Goal: Information Seeking & Learning: Learn about a topic

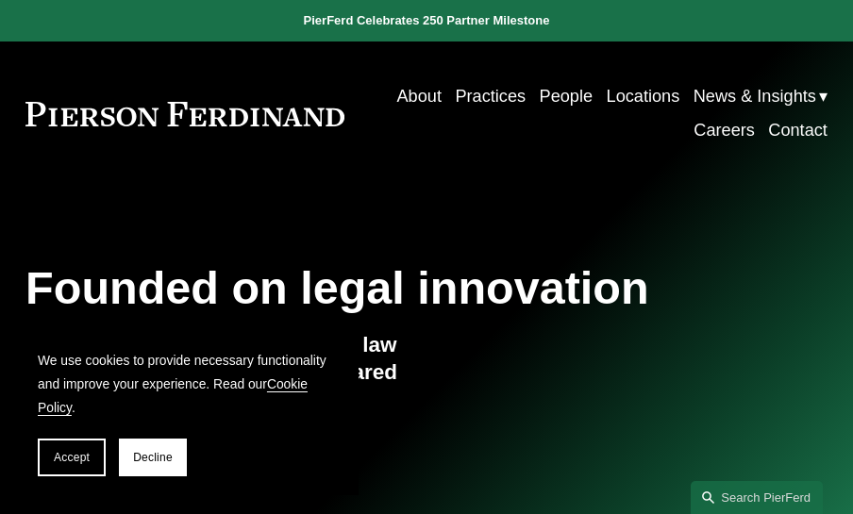
click at [553, 99] on link "People" at bounding box center [567, 96] width 54 height 34
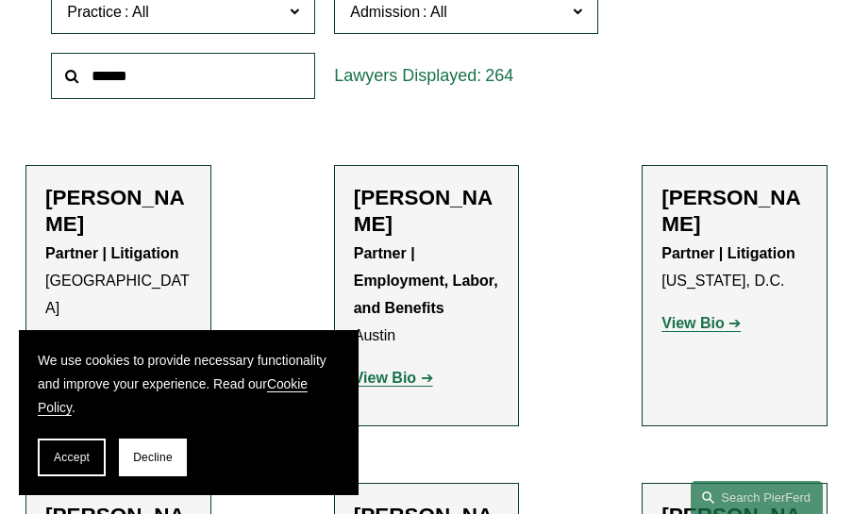
scroll to position [661, 0]
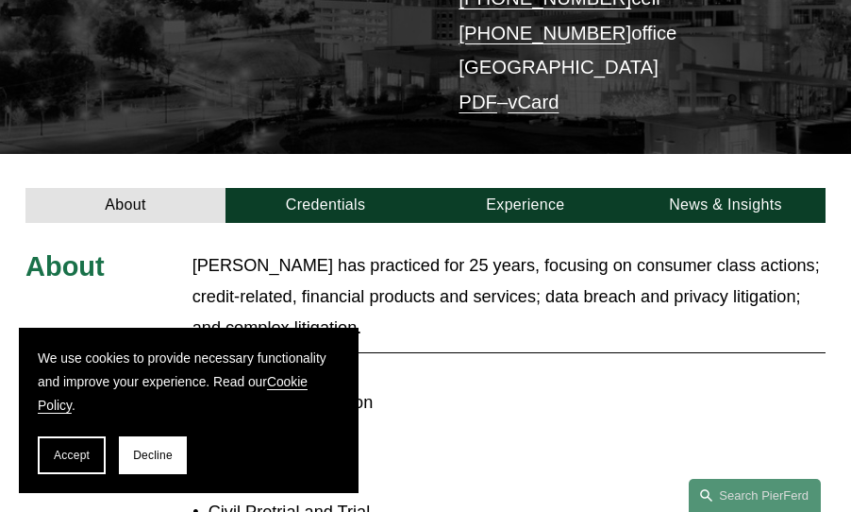
scroll to position [425, 0]
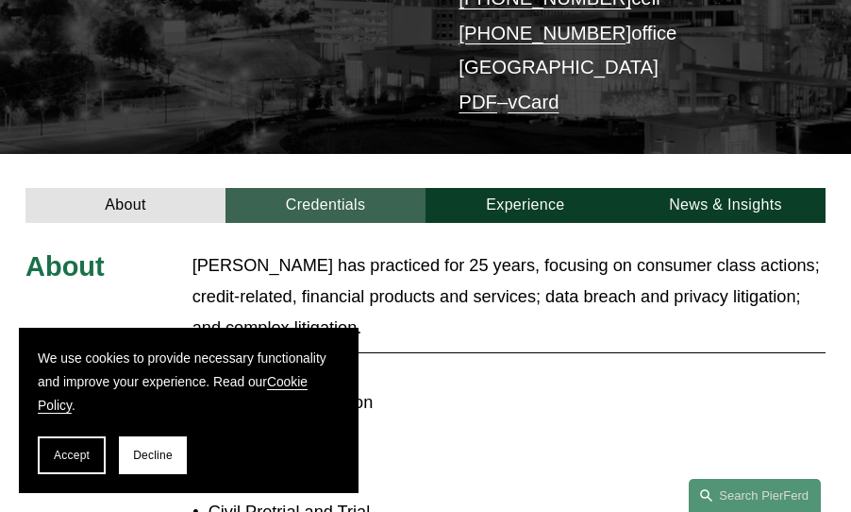
click at [349, 188] on link "Credentials" at bounding box center [326, 205] width 200 height 34
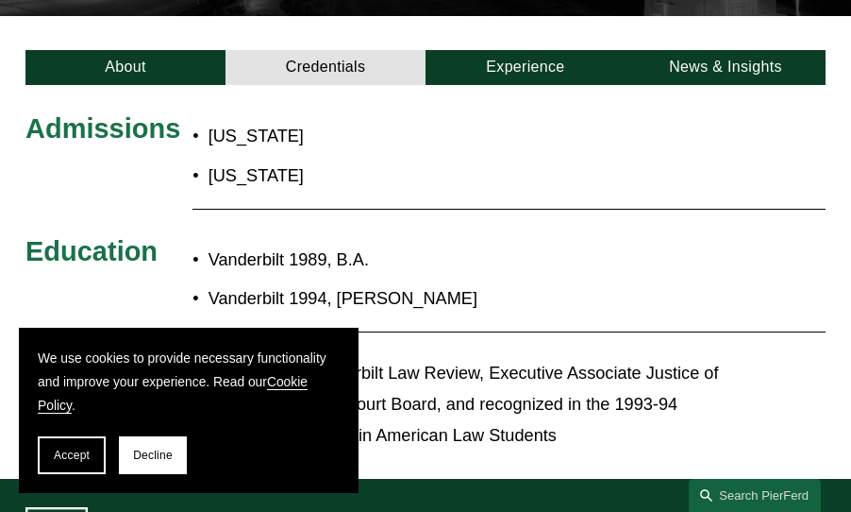
scroll to position [590, 0]
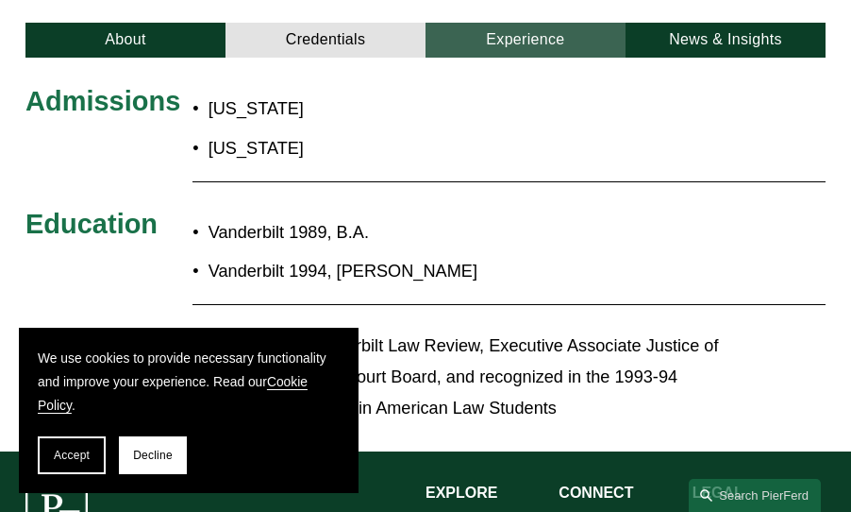
click at [527, 23] on link "Experience" at bounding box center [526, 40] width 200 height 34
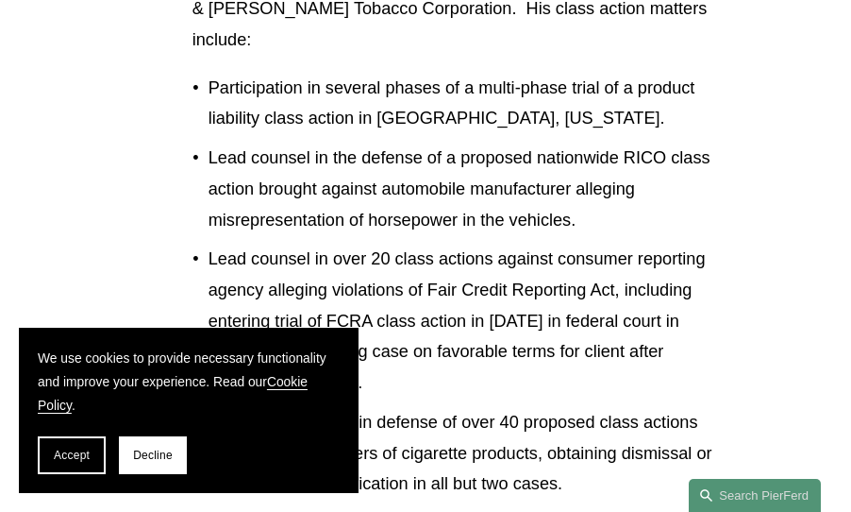
scroll to position [1298, 0]
